Goal: Task Accomplishment & Management: Use online tool/utility

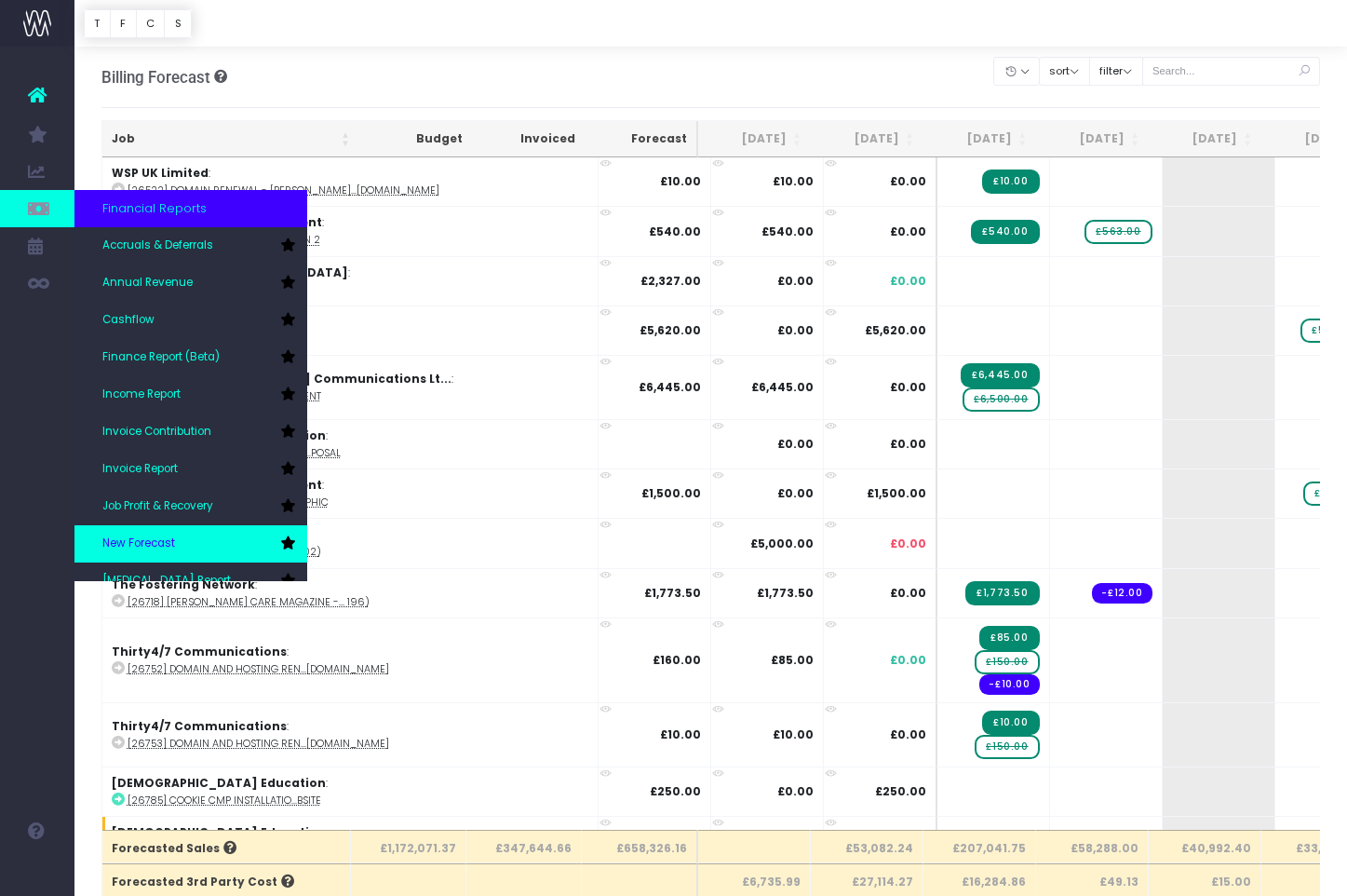
click at [195, 535] on link "New Forecast" at bounding box center [191, 543] width 233 height 37
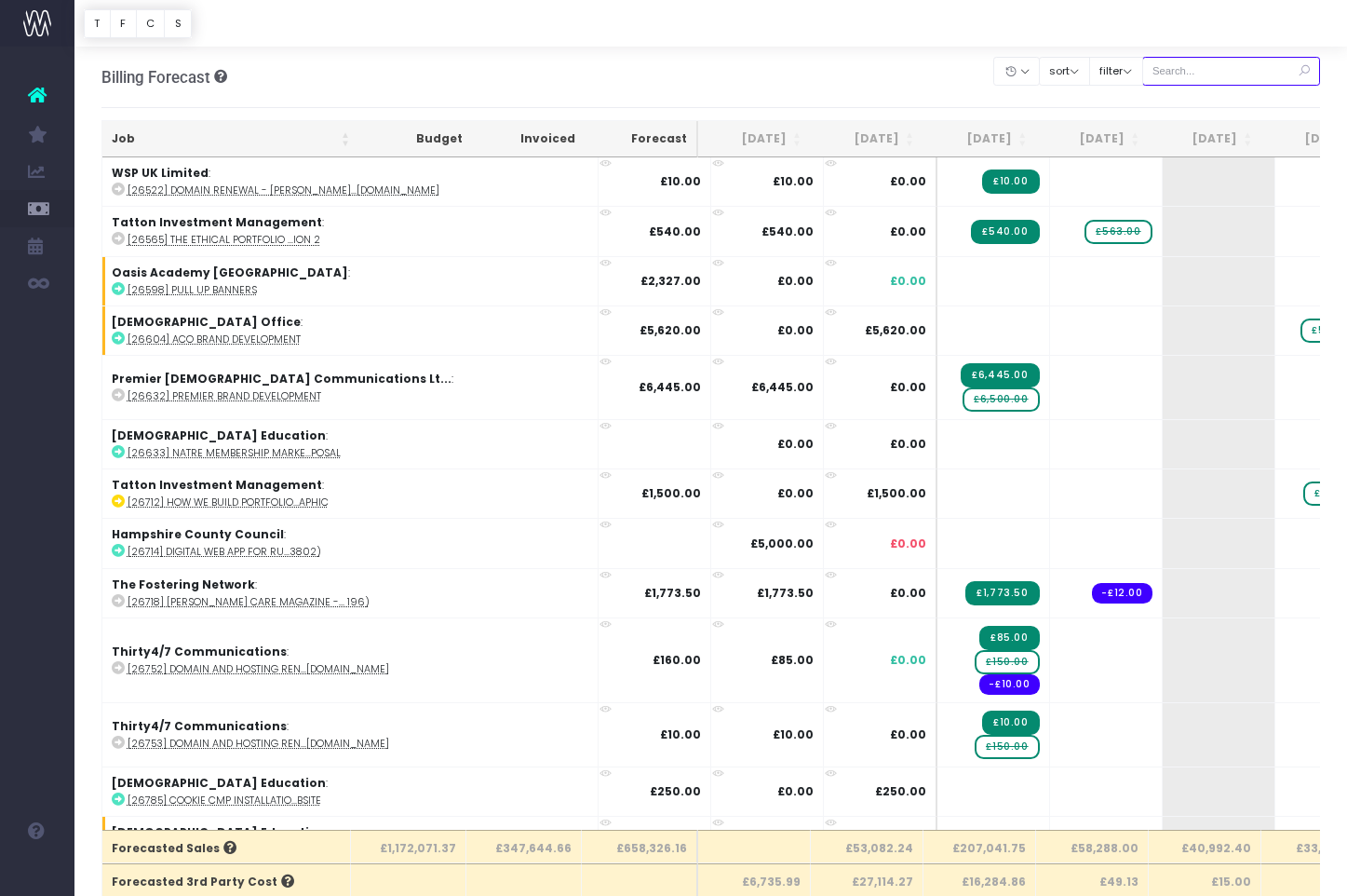
click at [1234, 63] on input "text" at bounding box center [1232, 71] width 179 height 29
paste input "29113"
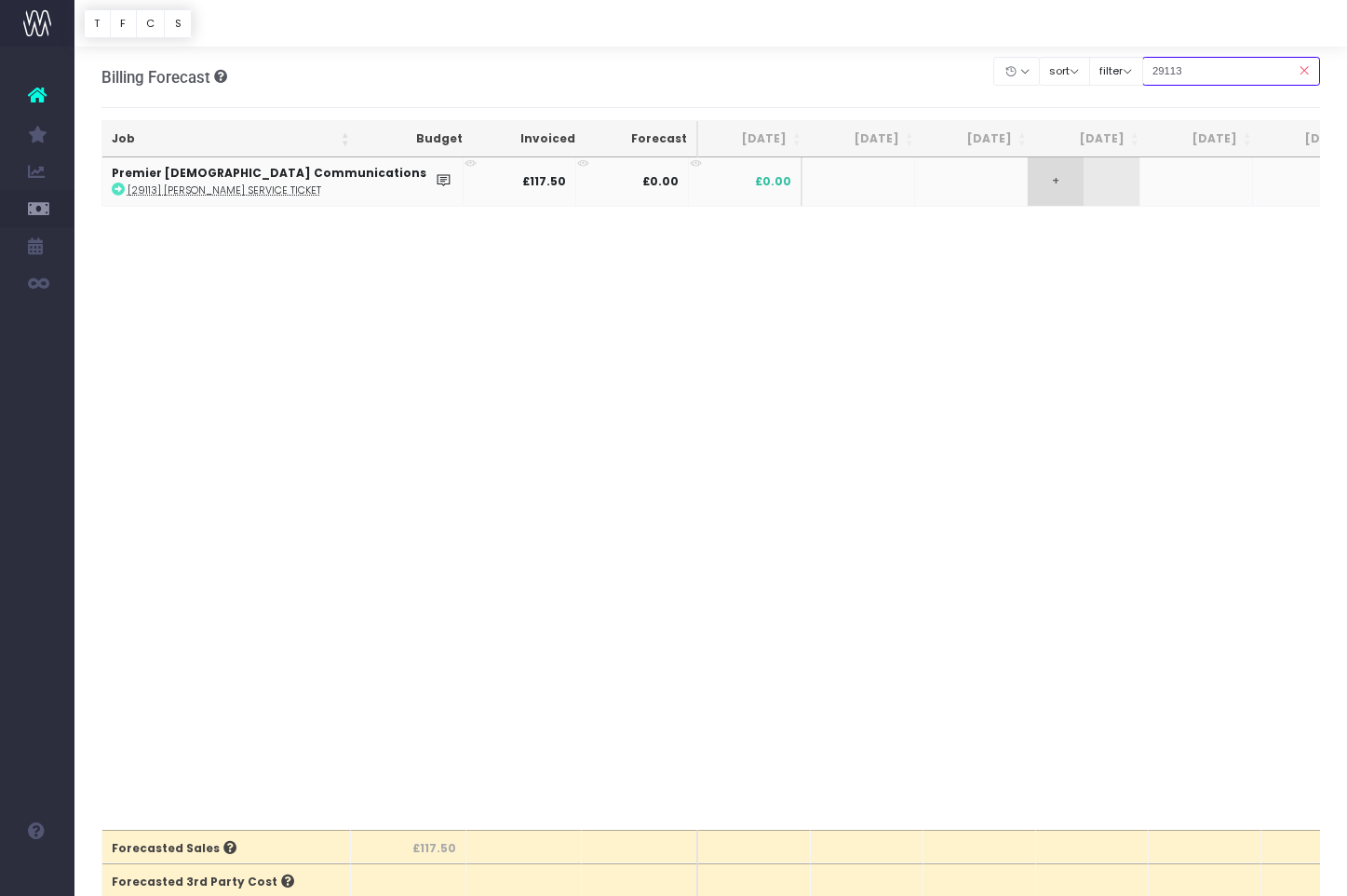
type input "29113"
click at [1028, 188] on span "+" at bounding box center [1055, 181] width 56 height 48
click at [937, 252] on body "Oh my... this is bad. [PERSON_NAME] wasn't able to load this page. Please conta…" at bounding box center [673, 448] width 1347 height 896
